Goal: Navigation & Orientation: Find specific page/section

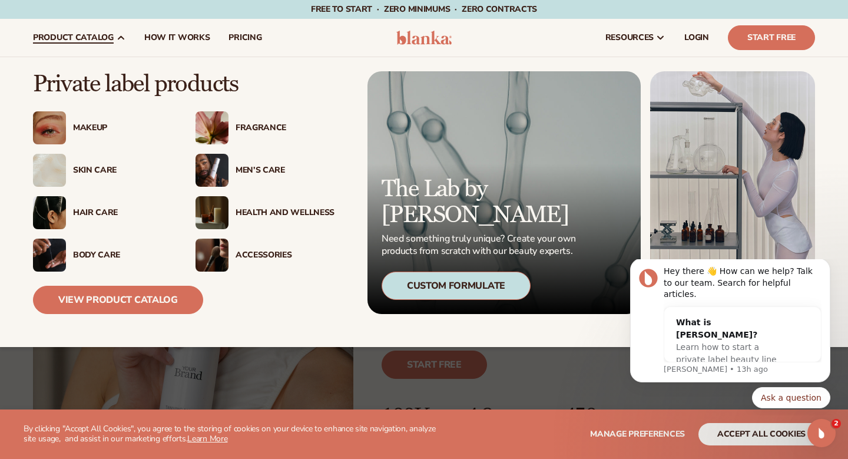
click at [262, 172] on div "Men’s Care" at bounding box center [285, 171] width 99 height 10
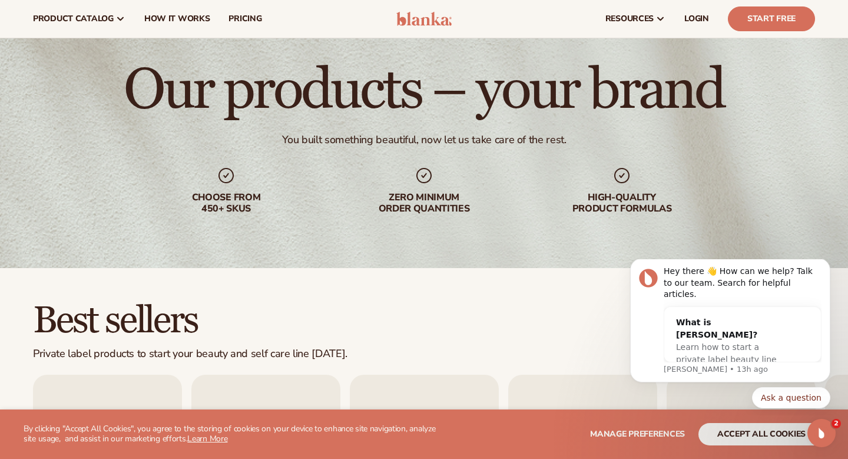
scroll to position [24, 0]
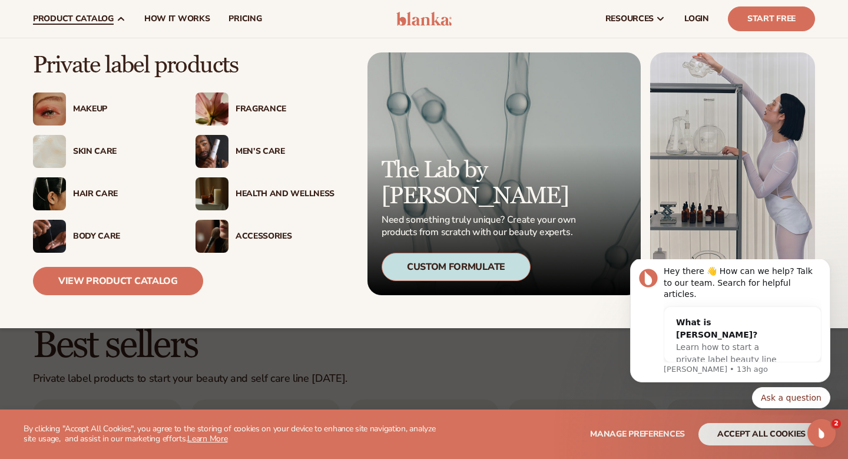
click at [100, 143] on div "Skin Care" at bounding box center [102, 151] width 139 height 33
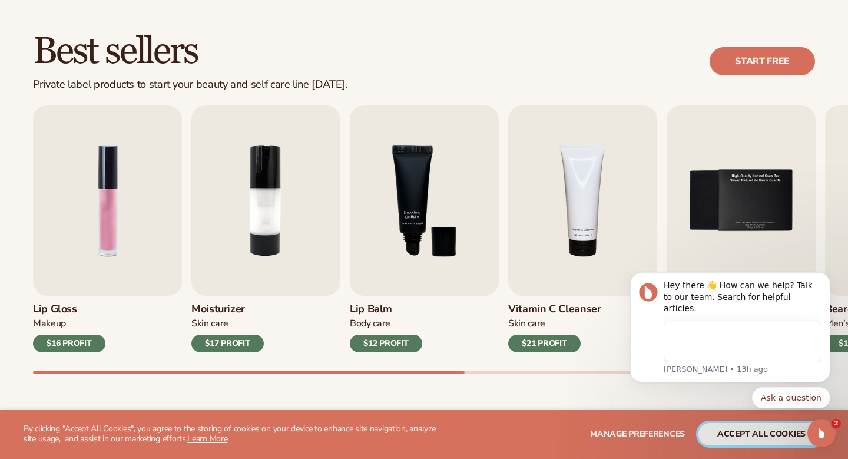
click at [744, 423] on button "accept all cookies" at bounding box center [762, 434] width 126 height 22
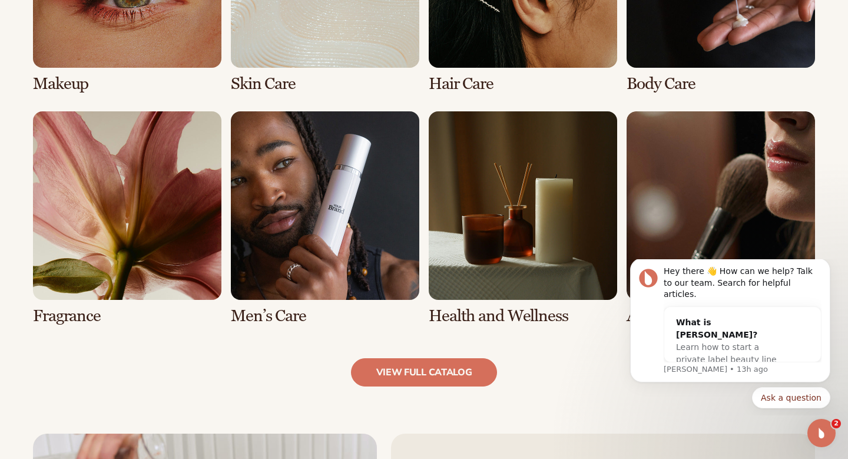
scroll to position [1021, 0]
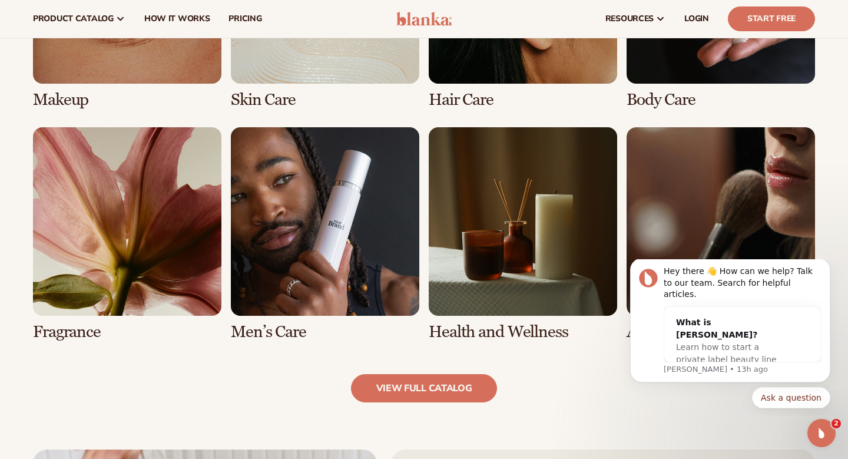
scroll to position [825, 0]
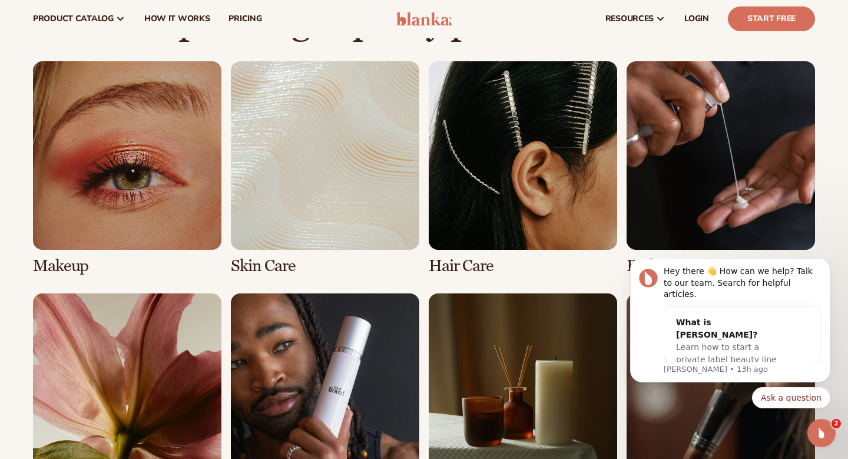
click at [315, 180] on link "2 / 8" at bounding box center [325, 168] width 189 height 214
click at [315, 179] on link "2 / 8" at bounding box center [325, 168] width 189 height 214
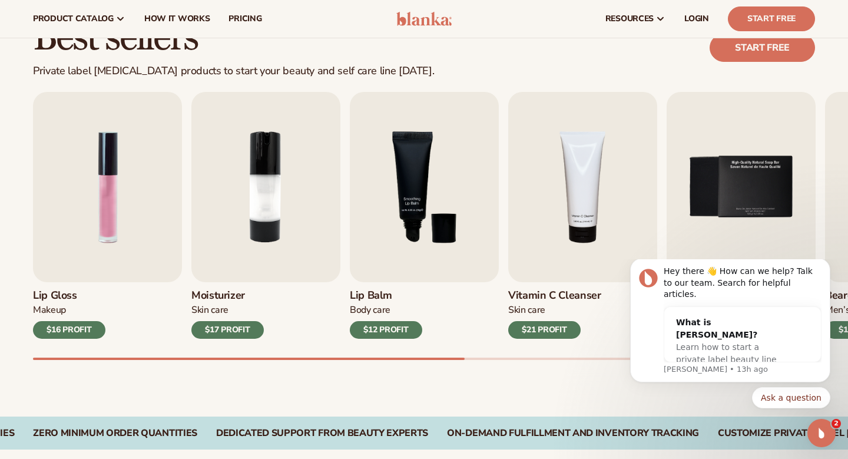
scroll to position [316, 0]
